Goal: Information Seeking & Learning: Learn about a topic

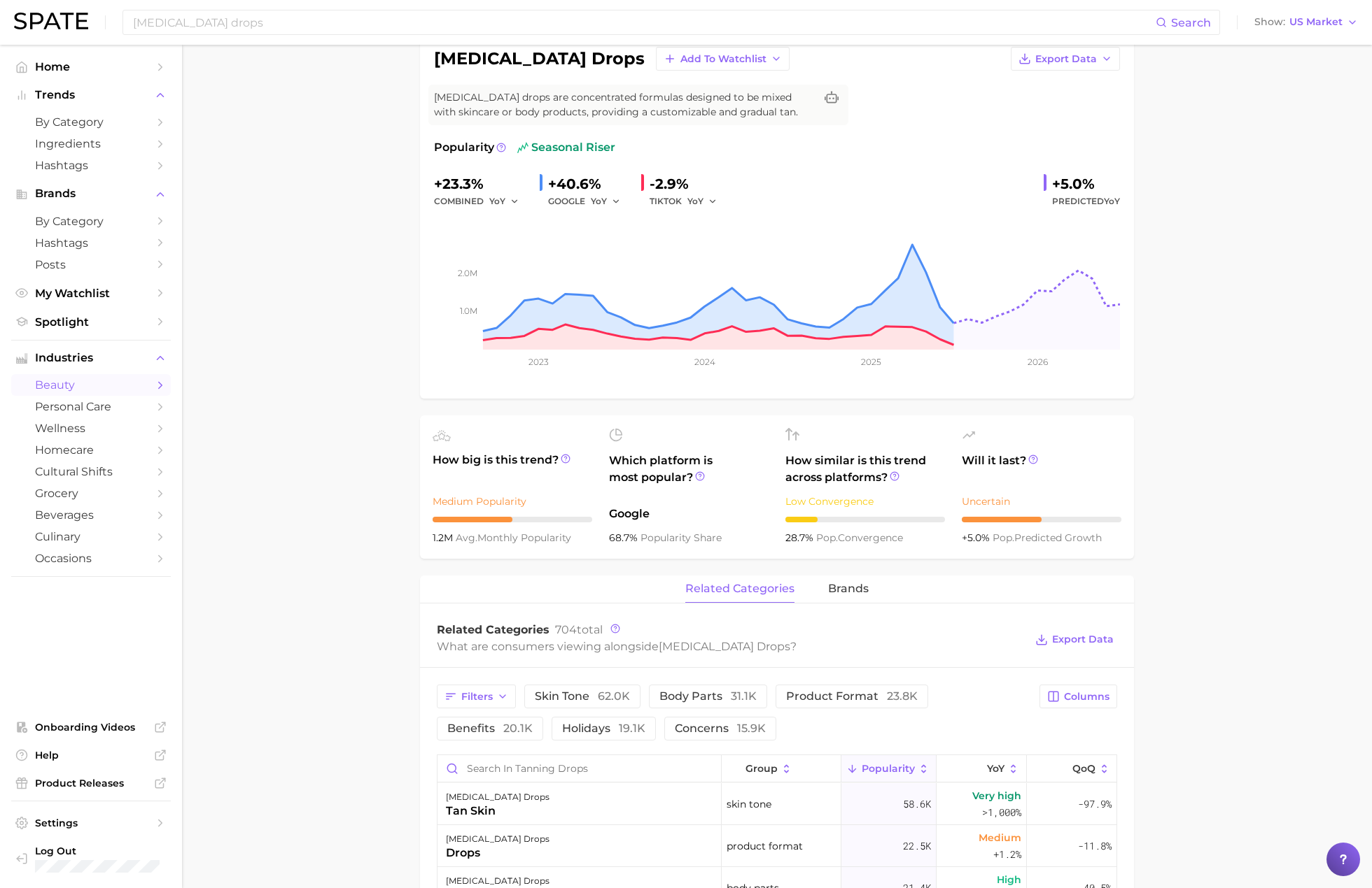
scroll to position [280, 0]
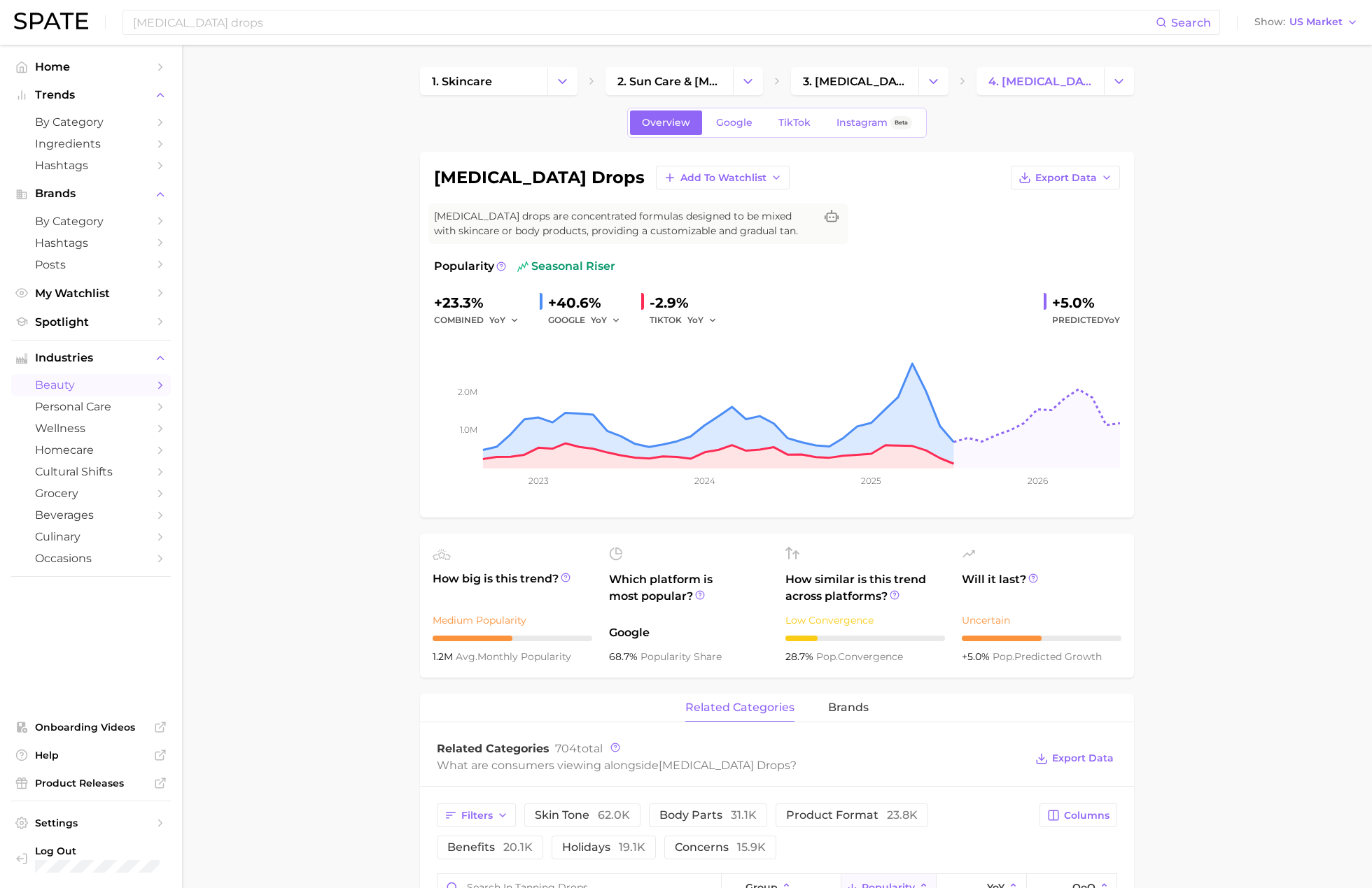
drag, startPoint x: 237, startPoint y: 401, endPoint x: 310, endPoint y: 434, distance: 80.1
